Goal: Task Accomplishment & Management: Use online tool/utility

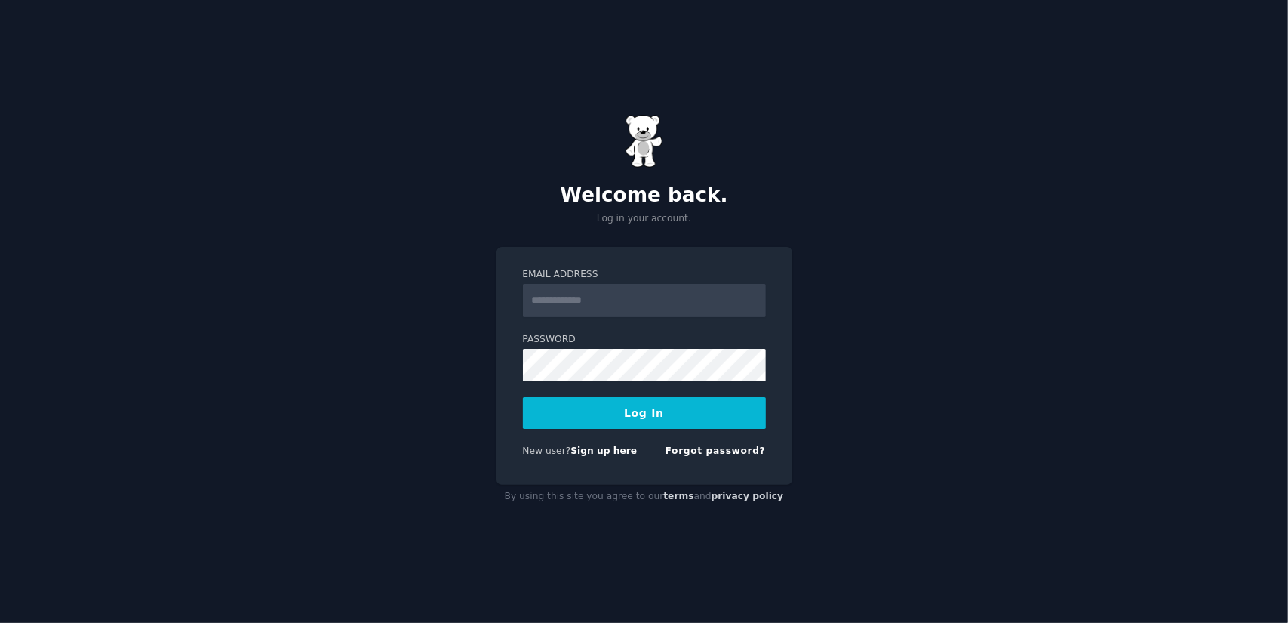
click at [623, 303] on input "Email Address" at bounding box center [644, 300] width 243 height 33
type input "**********"
click at [523, 397] on button "Log In" at bounding box center [644, 413] width 243 height 32
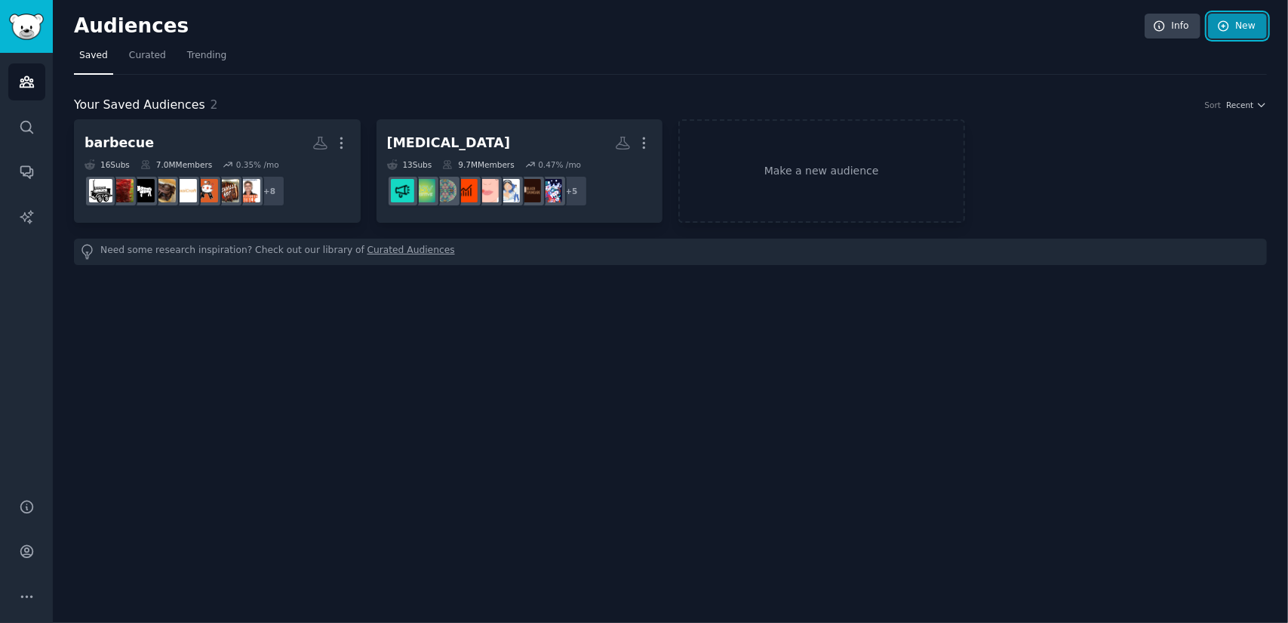
click at [1228, 25] on icon at bounding box center [1224, 26] width 10 height 10
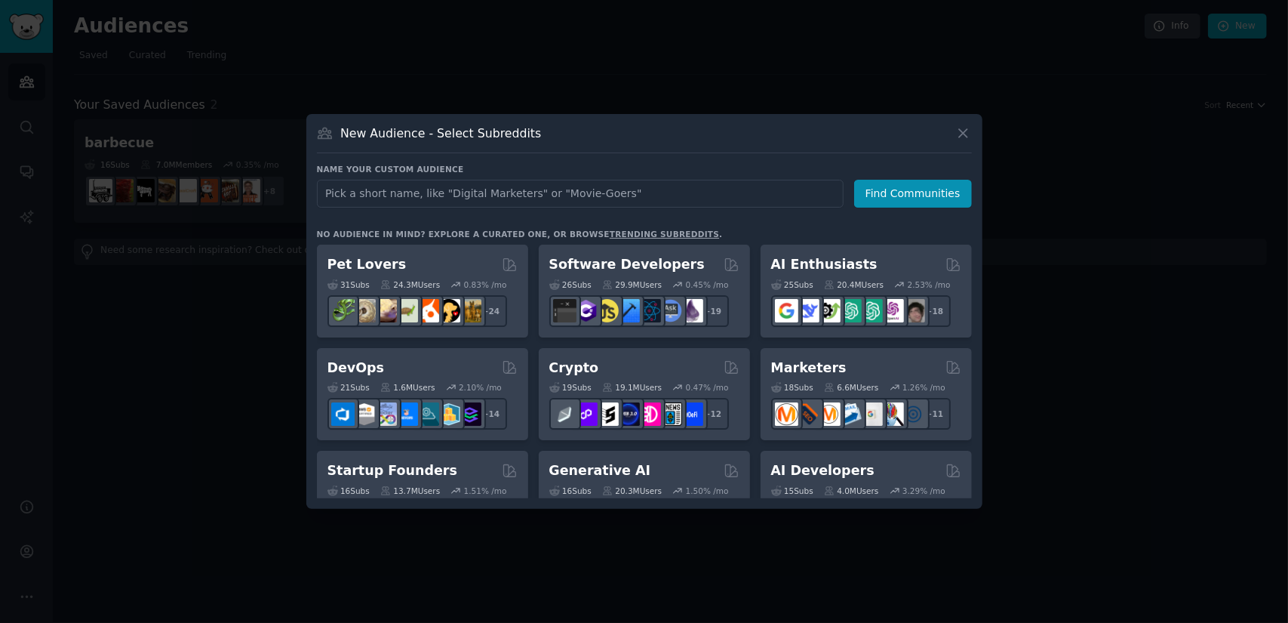
click at [653, 199] on input "text" at bounding box center [580, 194] width 527 height 28
type input "biohacking"
click at [896, 204] on button "Find Communities" at bounding box center [913, 194] width 118 height 28
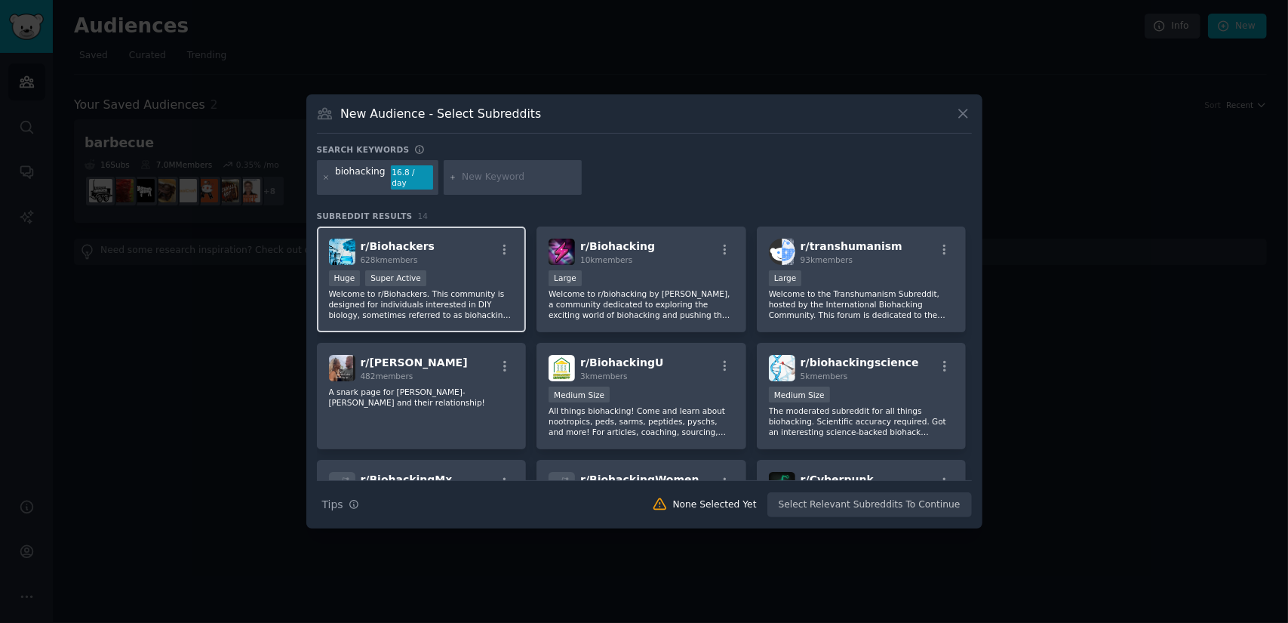
click at [392, 245] on span "r/ Biohackers" at bounding box center [398, 246] width 75 height 12
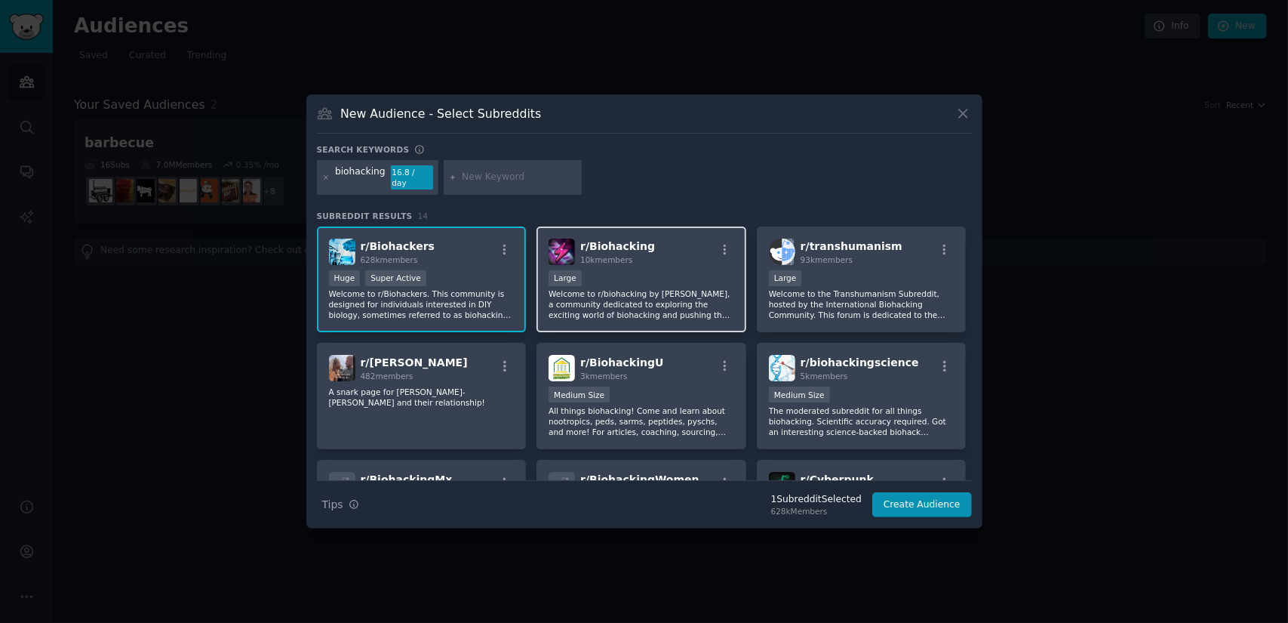
click at [652, 254] on div "r/ Biohacking 10k members" at bounding box center [642, 251] width 186 height 26
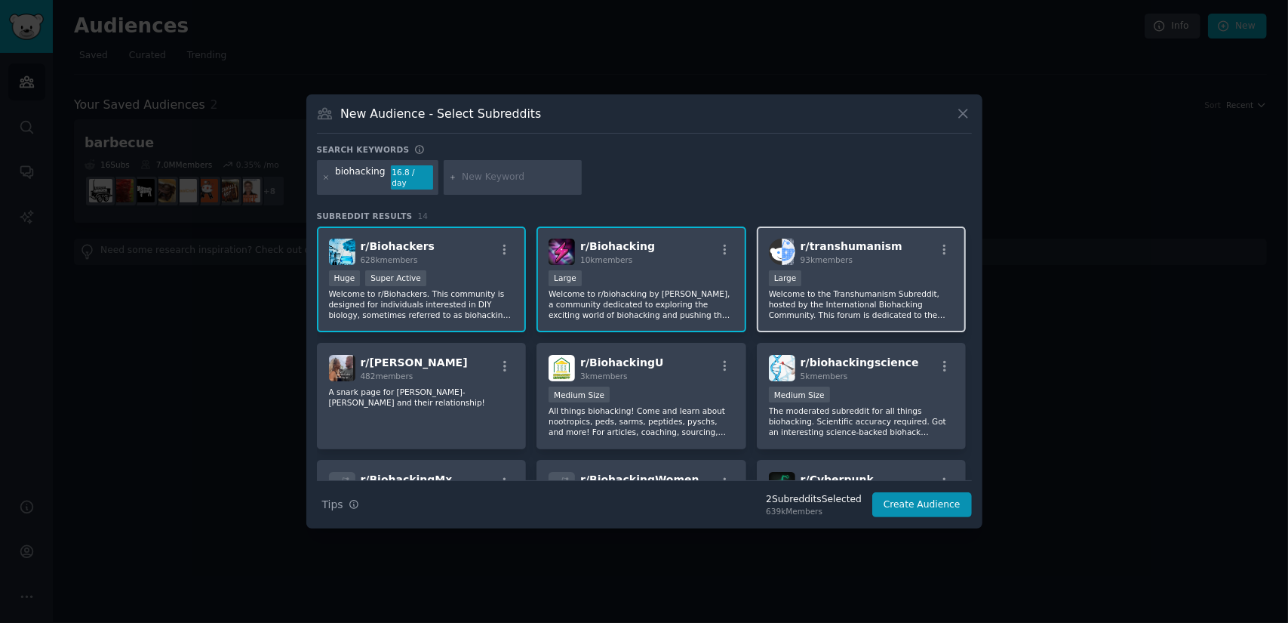
click at [847, 270] on div "Large" at bounding box center [862, 279] width 186 height 19
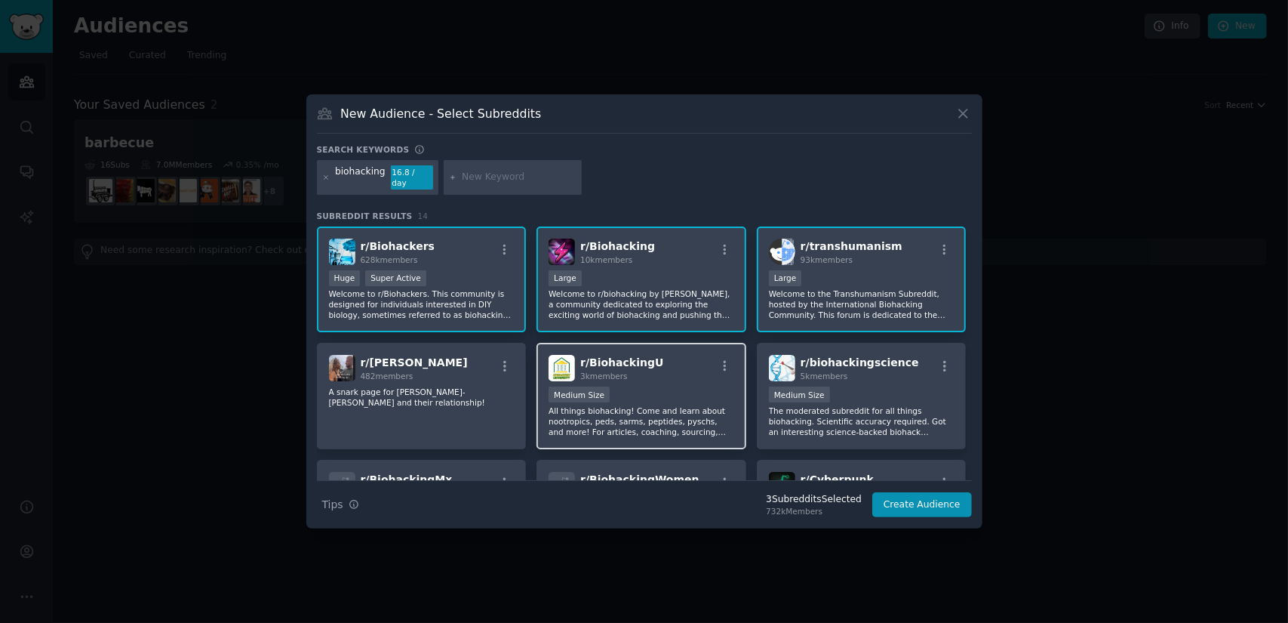
click at [634, 374] on div "3k members" at bounding box center [621, 375] width 83 height 11
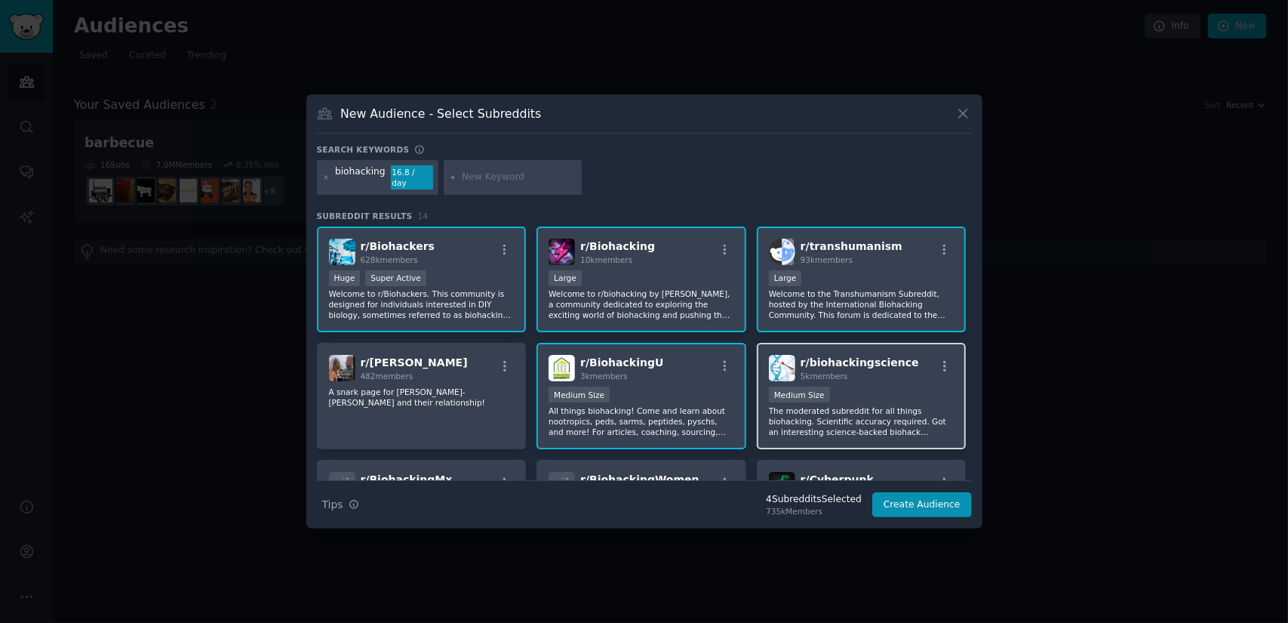
click at [850, 361] on span "r/ biohackingscience" at bounding box center [860, 362] width 118 height 12
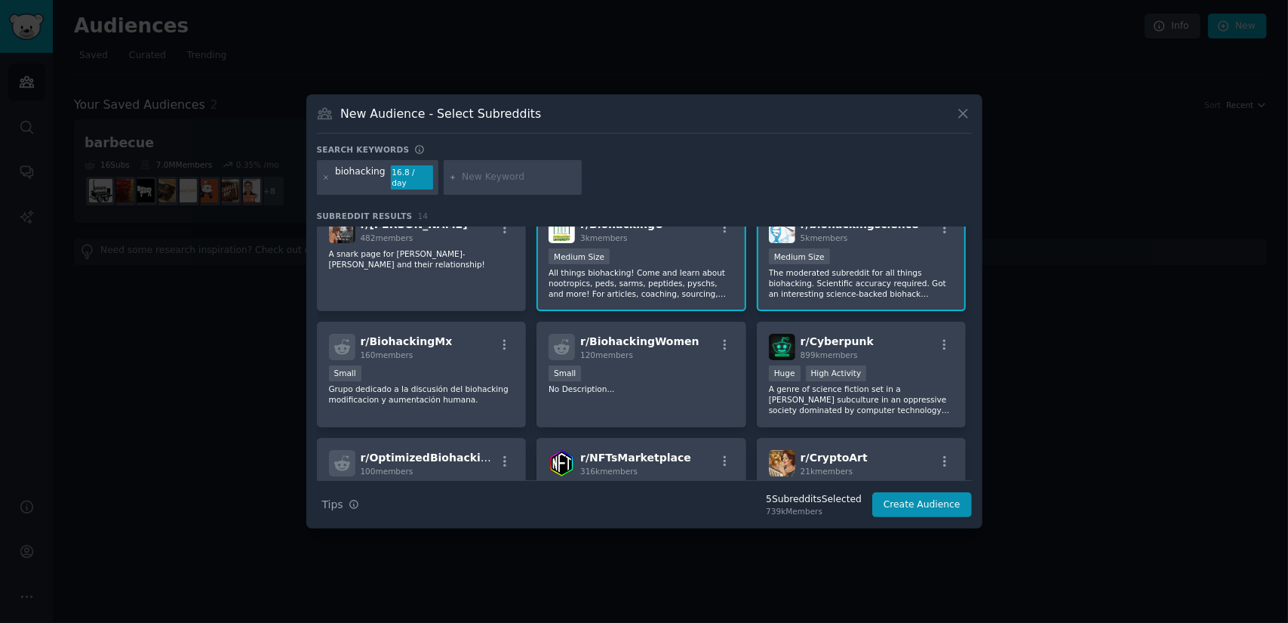
scroll to position [151, 0]
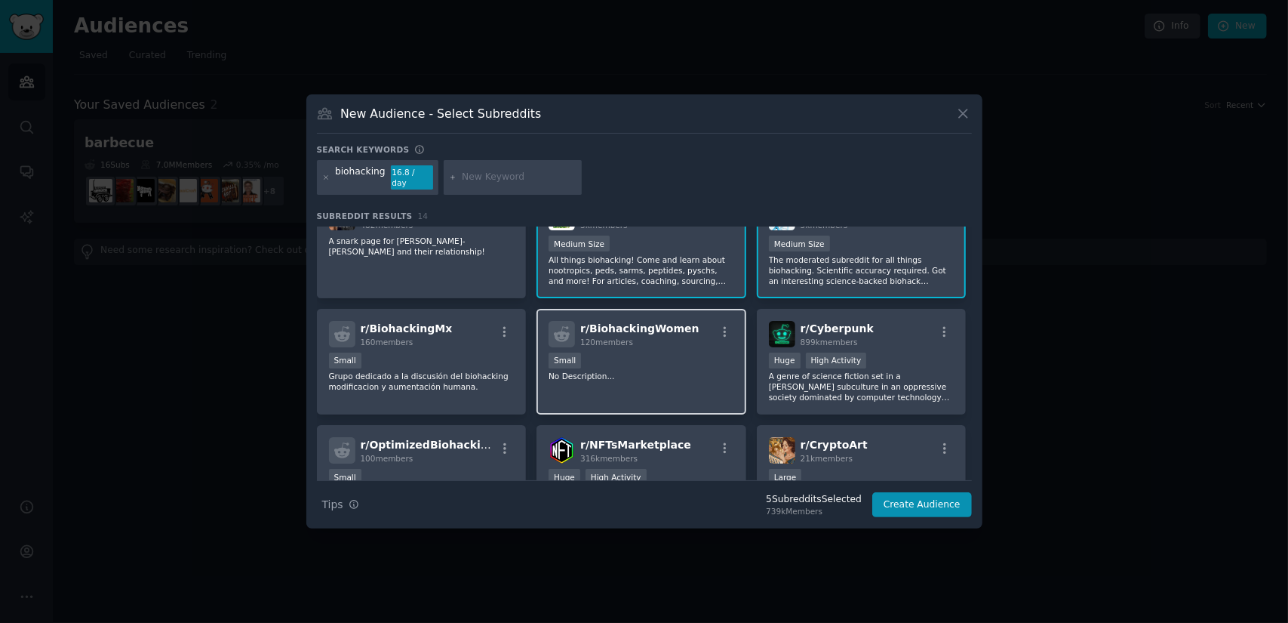
click at [601, 339] on span "120 members" at bounding box center [606, 341] width 53 height 9
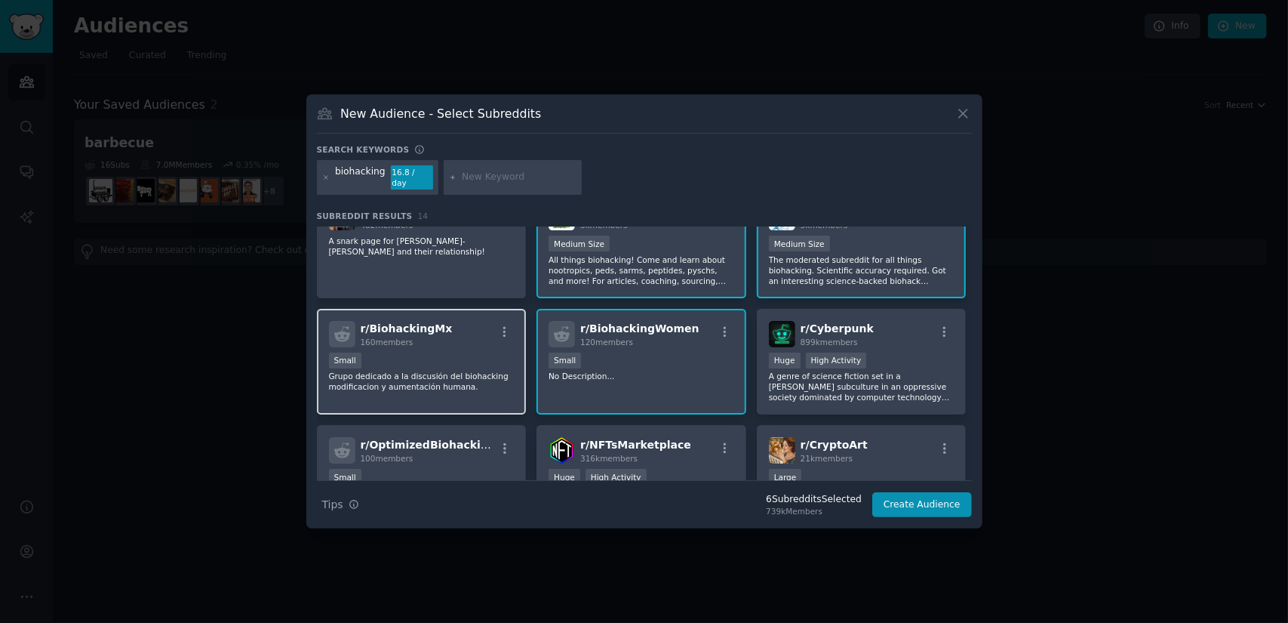
click at [454, 338] on div "r/ BiohackingMx 160 members" at bounding box center [422, 334] width 186 height 26
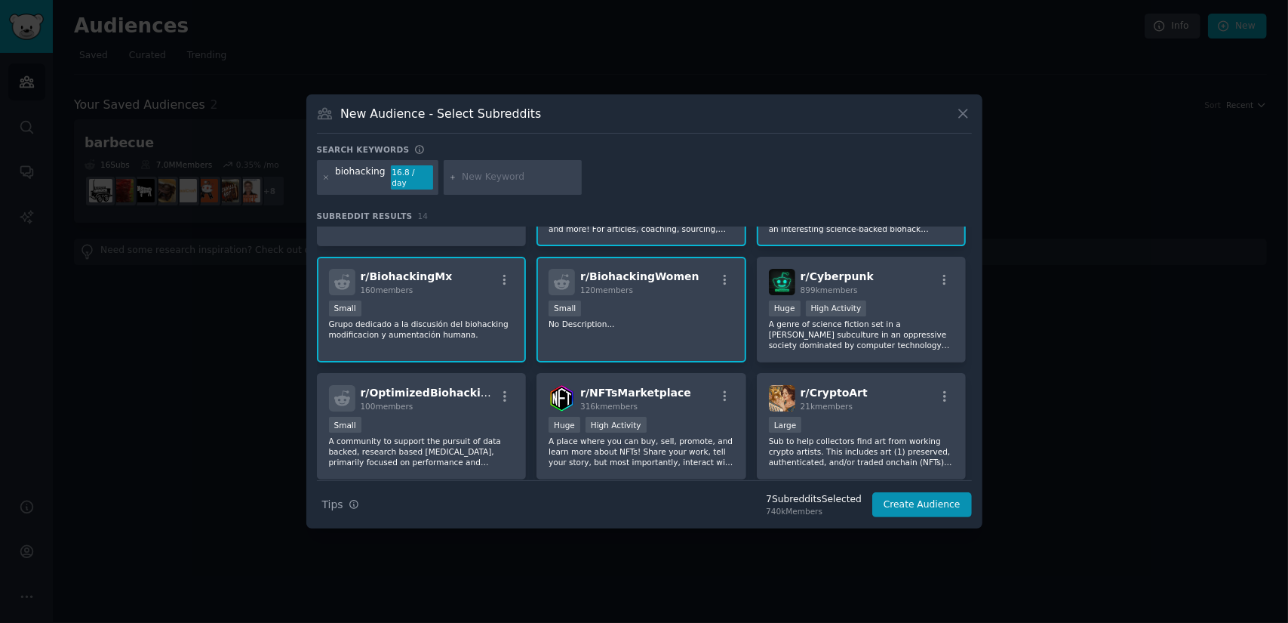
scroll to position [226, 0]
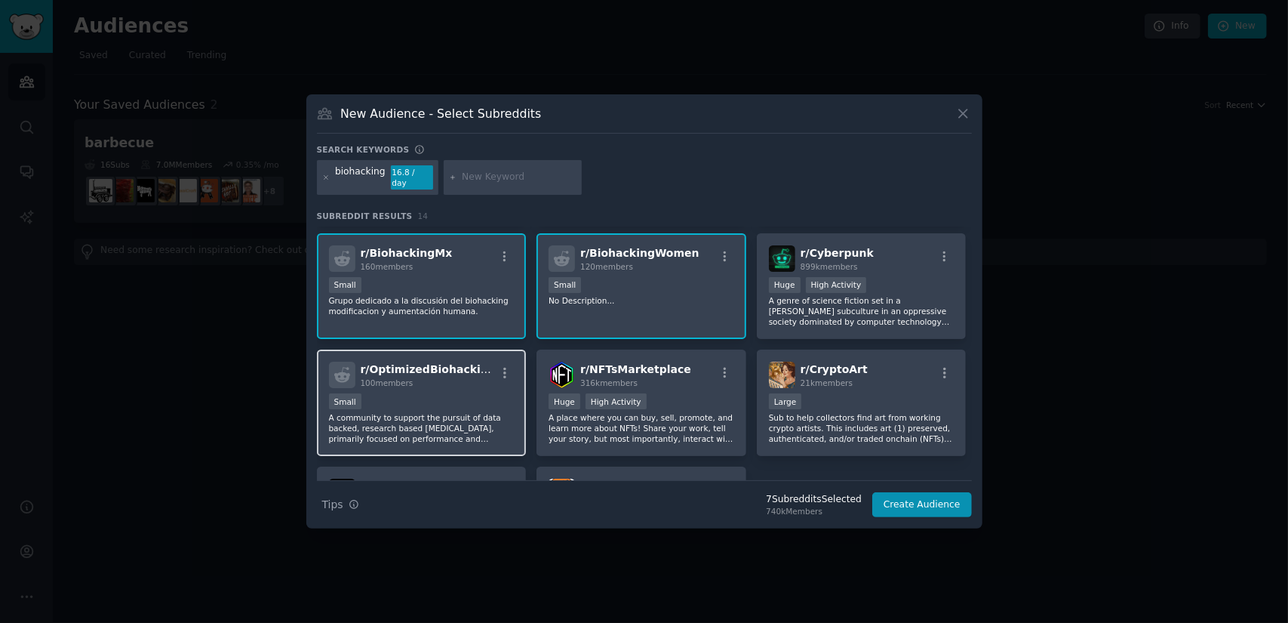
click at [450, 386] on div "r/ OptimizedBiohacking 100 members Small A community to support the pursuit of …" at bounding box center [422, 402] width 210 height 106
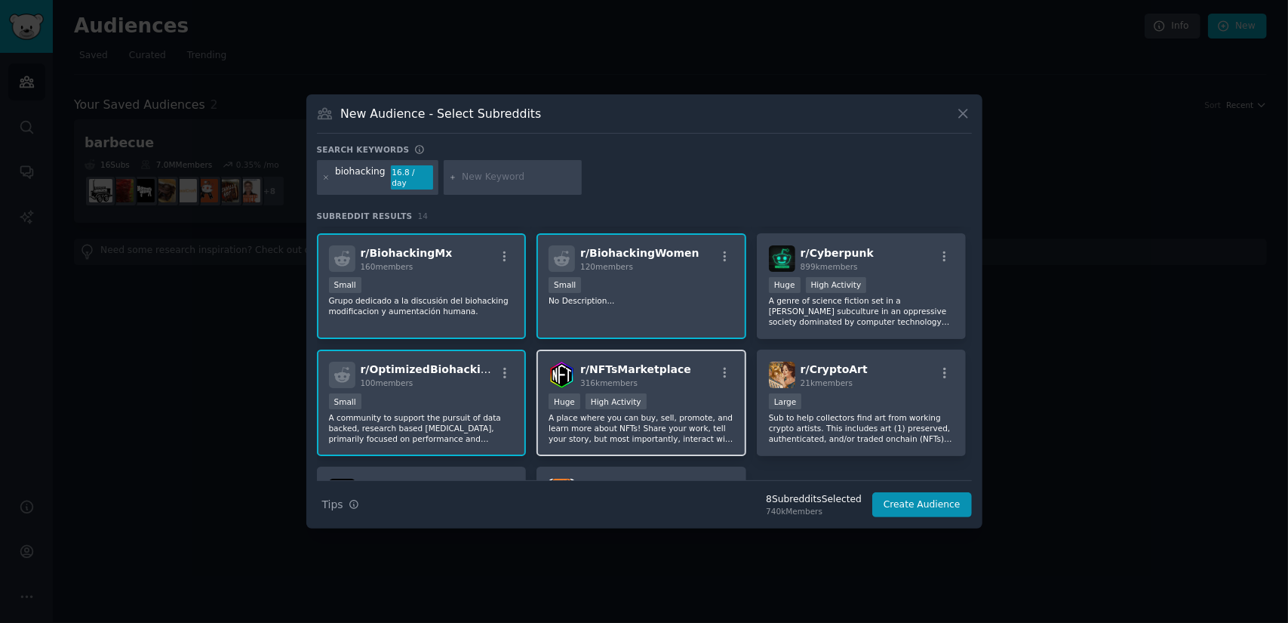
scroll to position [371, 0]
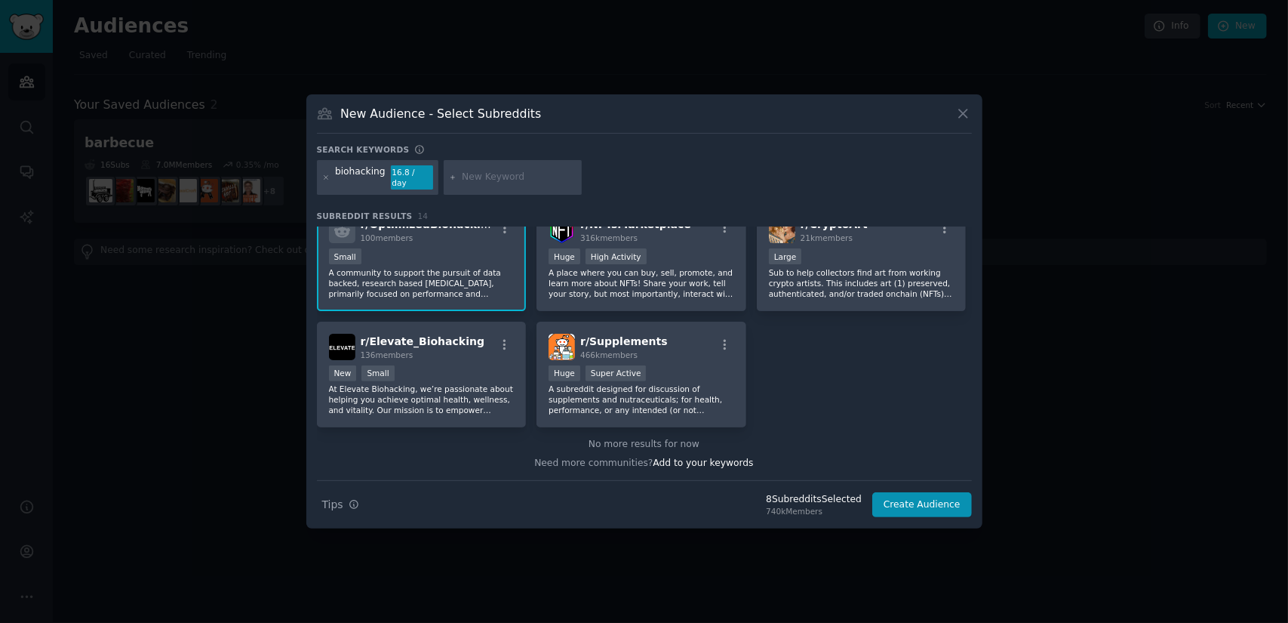
click at [610, 308] on div "r/ Biohackers 628k members Huge Super Active Welcome to r/Biohackers. This comm…" at bounding box center [644, 141] width 655 height 573
click at [663, 343] on div "r/ Supplements 466k members" at bounding box center [642, 347] width 186 height 26
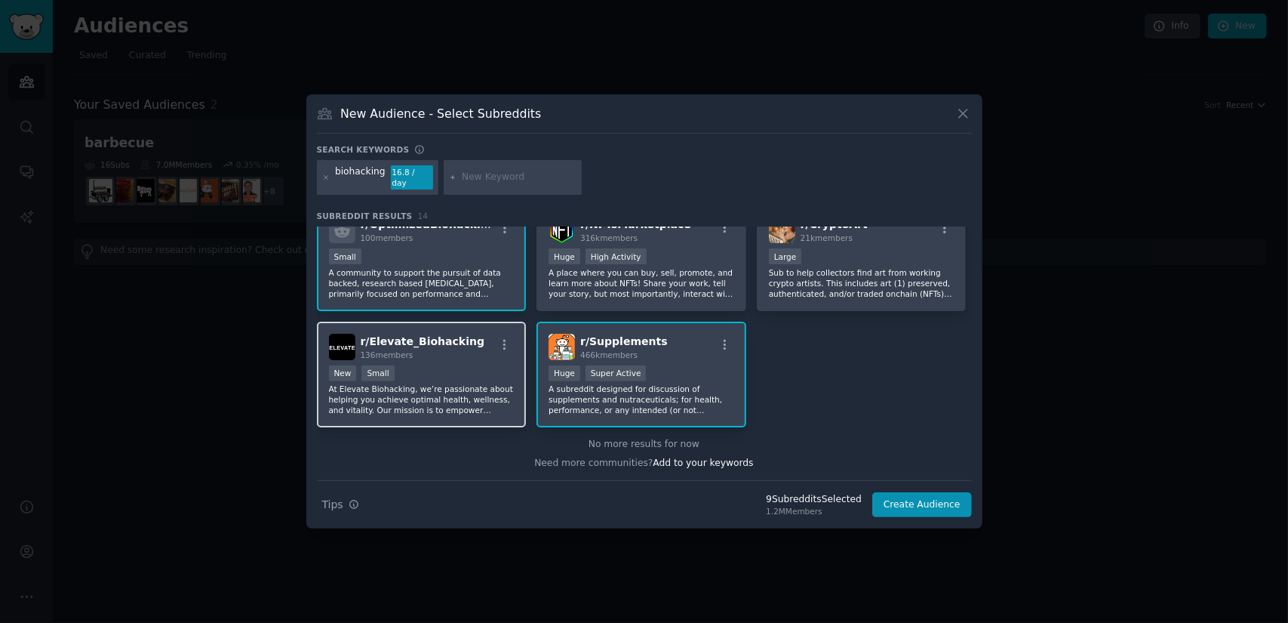
click at [395, 342] on span "r/ Elevate_Biohacking" at bounding box center [423, 341] width 125 height 12
click at [933, 497] on button "Create Audience" at bounding box center [922, 505] width 100 height 26
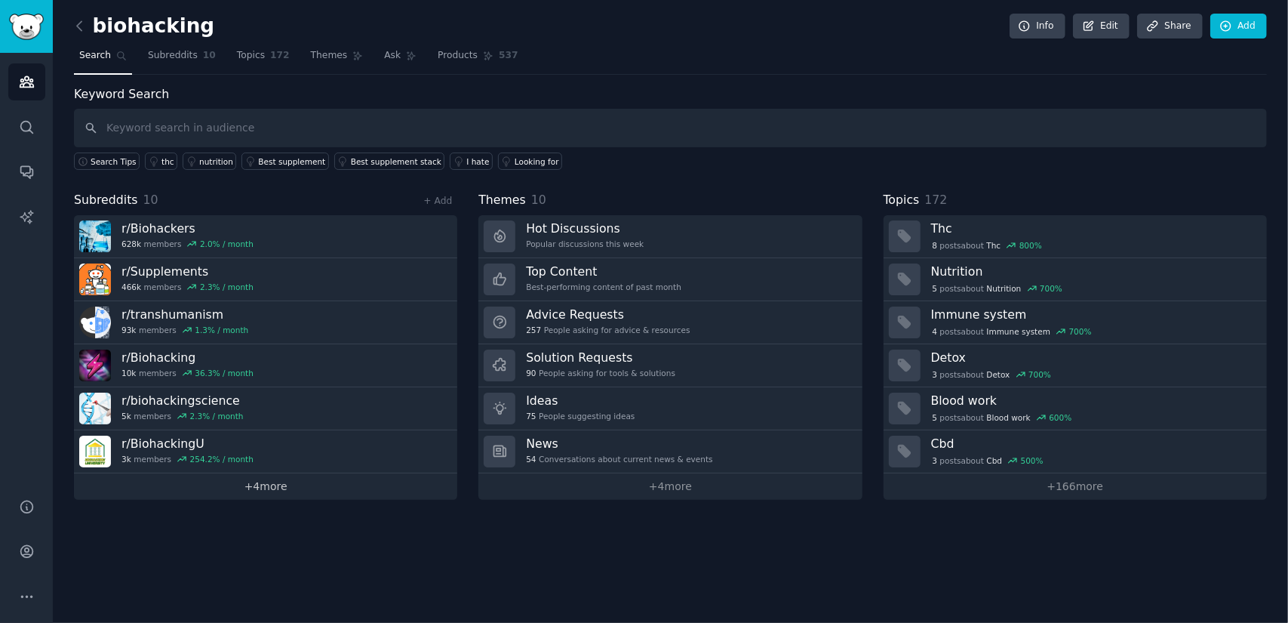
click at [275, 481] on link "+ 4 more" at bounding box center [265, 486] width 383 height 26
